Goal: Task Accomplishment & Management: Use online tool/utility

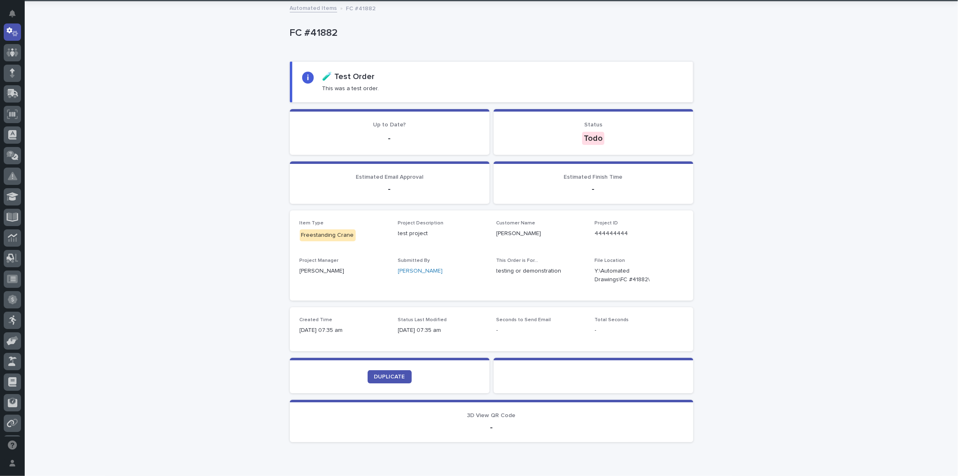
scroll to position [80, 0]
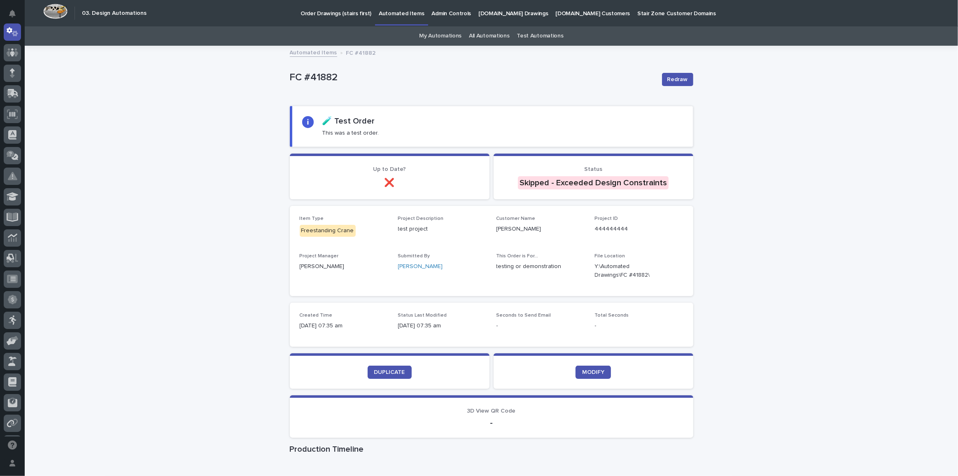
click at [304, 53] on link "Automated Items" at bounding box center [313, 51] width 47 height 9
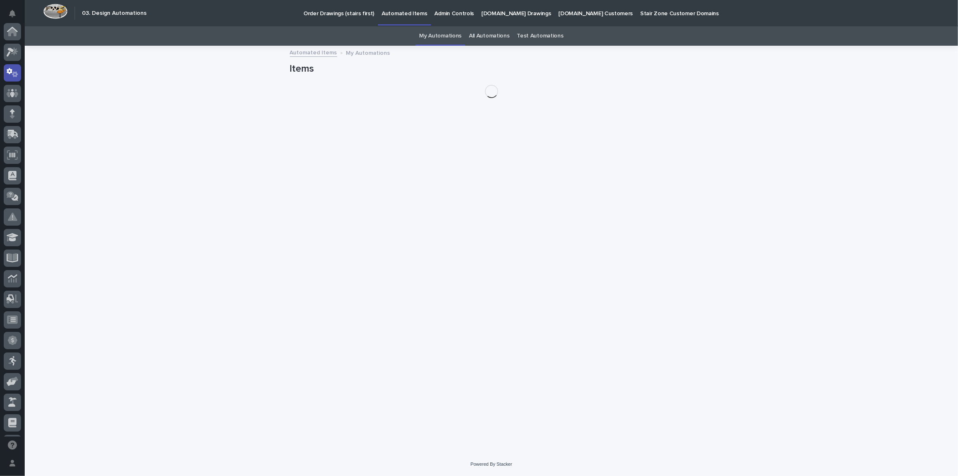
scroll to position [41, 0]
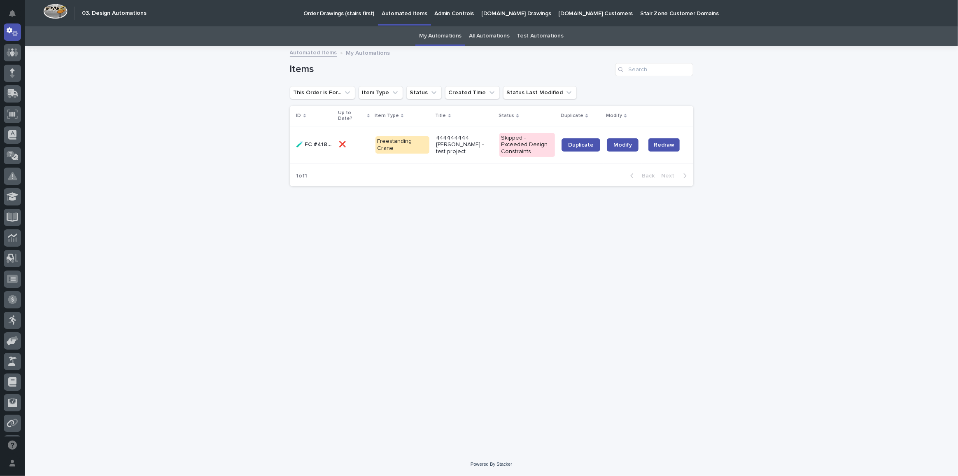
click at [318, 144] on p "🧪 FC #41882" at bounding box center [315, 143] width 38 height 9
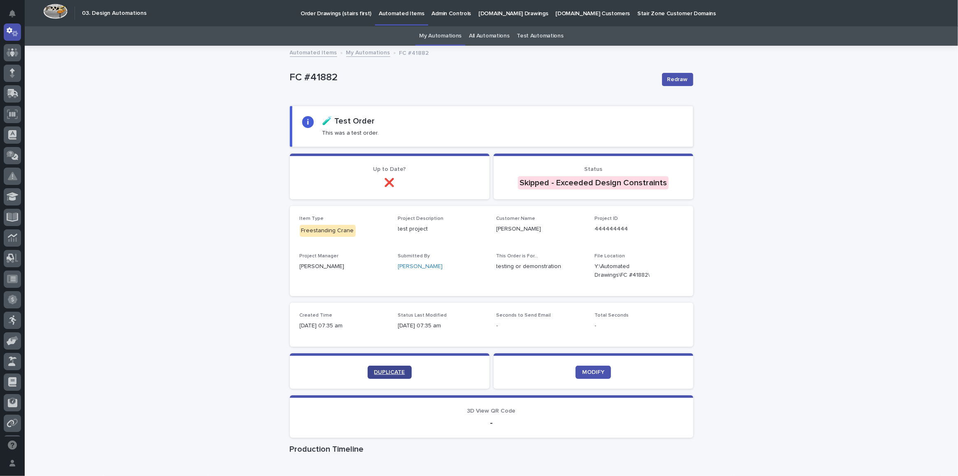
click at [388, 365] on link "DUPLICATE" at bounding box center [389, 371] width 44 height 13
click at [797, 269] on div "Loading... Saving… Loading... Saving… FC #41882 Redraw FC #41882 Redraw Sorry, …" at bounding box center [491, 333] width 933 height 575
drag, startPoint x: 323, startPoint y: 117, endPoint x: 330, endPoint y: 119, distance: 7.2
click at [330, 119] on h2 "🧪 Test Order" at bounding box center [348, 121] width 53 height 10
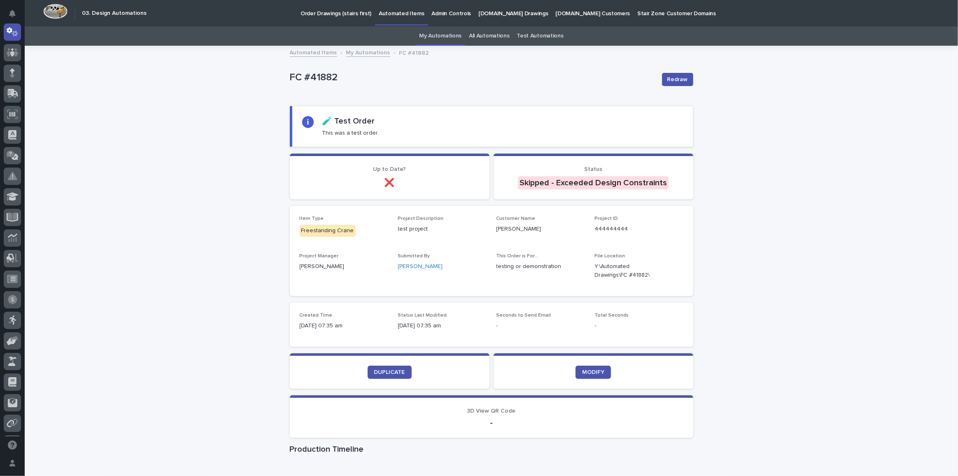
click at [250, 175] on div "Loading... Saving… Loading... Saving… FC #41882 Redraw FC #41882 Redraw Sorry, …" at bounding box center [491, 333] width 933 height 575
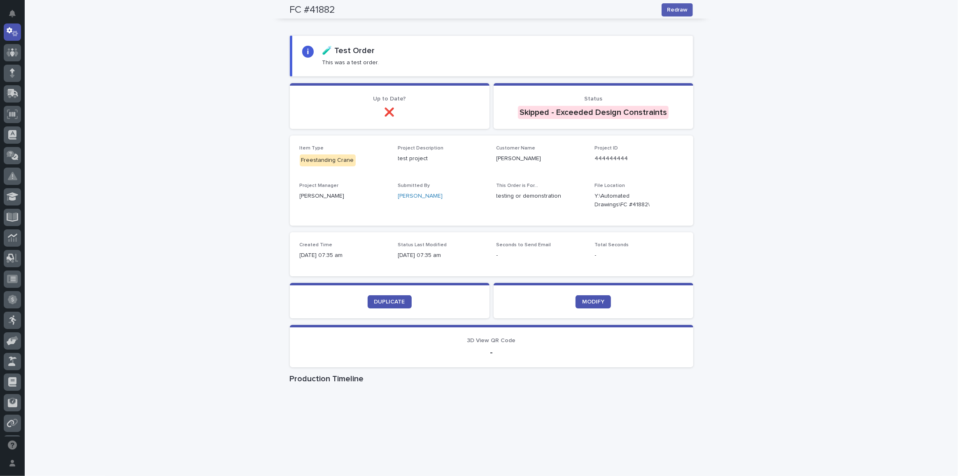
scroll to position [0, 0]
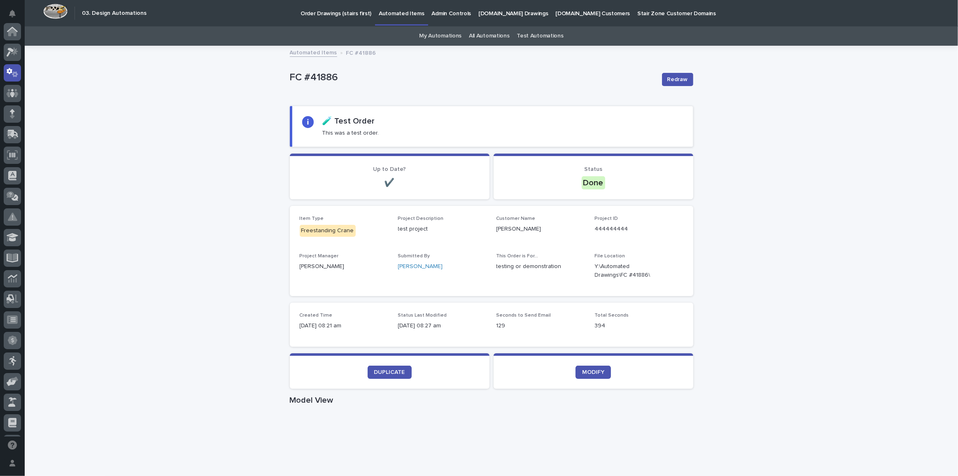
scroll to position [41, 0]
